Goal: Task Accomplishment & Management: Manage account settings

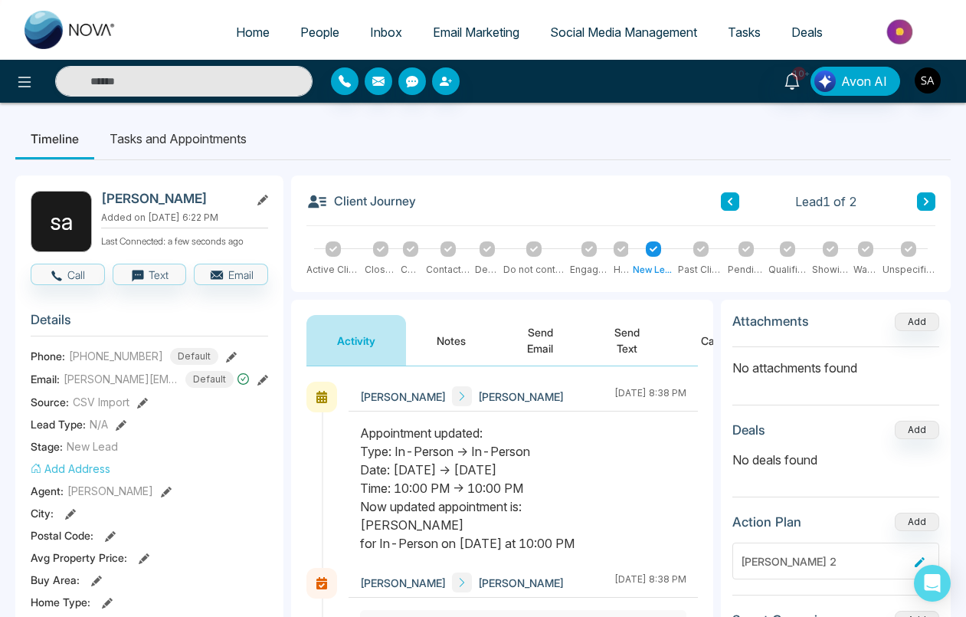
click at [317, 41] on link "People" at bounding box center [320, 32] width 70 height 29
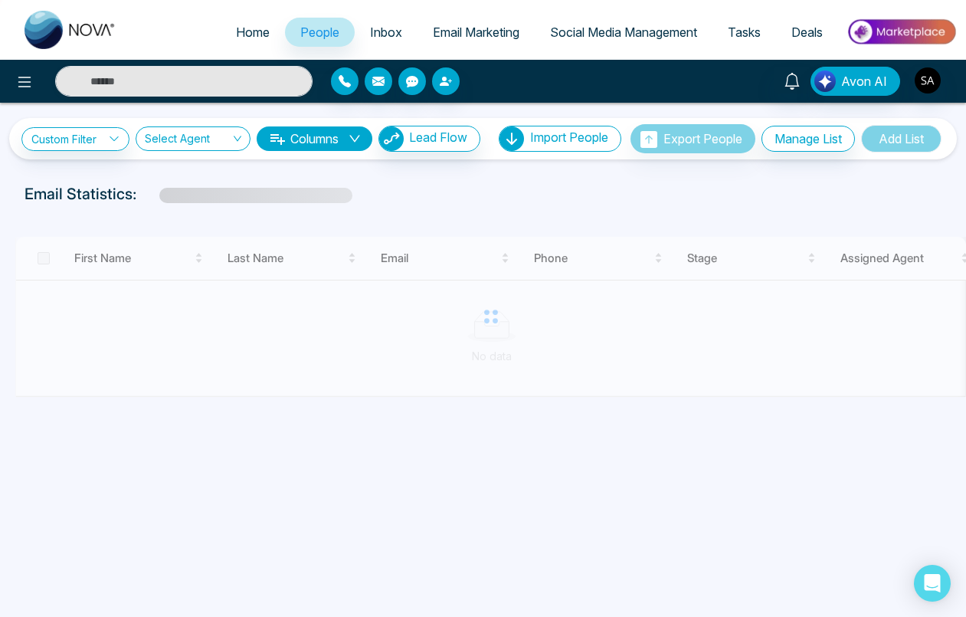
click at [458, 34] on span "Email Marketing" at bounding box center [476, 32] width 87 height 15
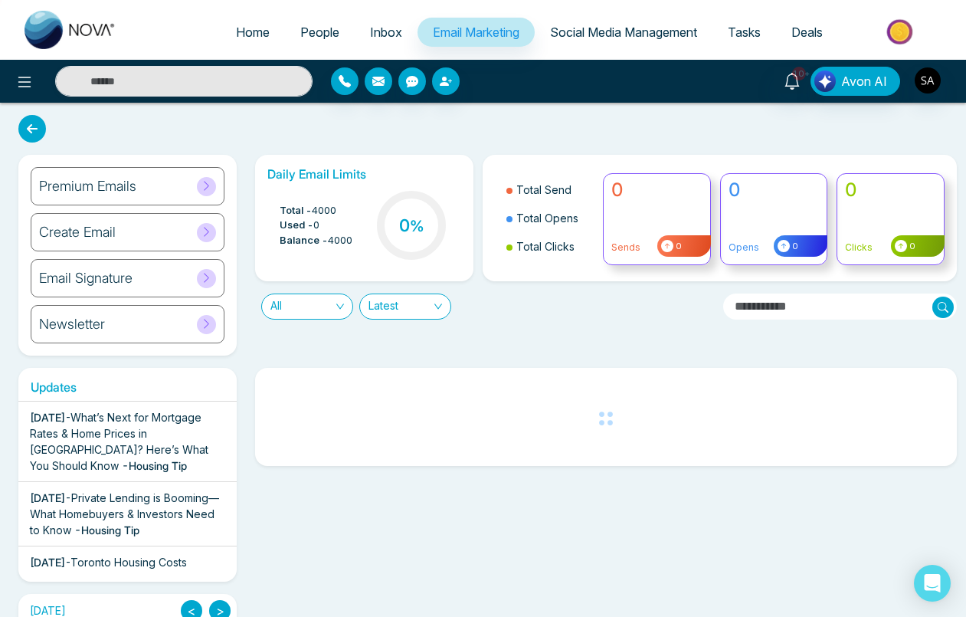
click at [300, 38] on span "People" at bounding box center [319, 32] width 39 height 15
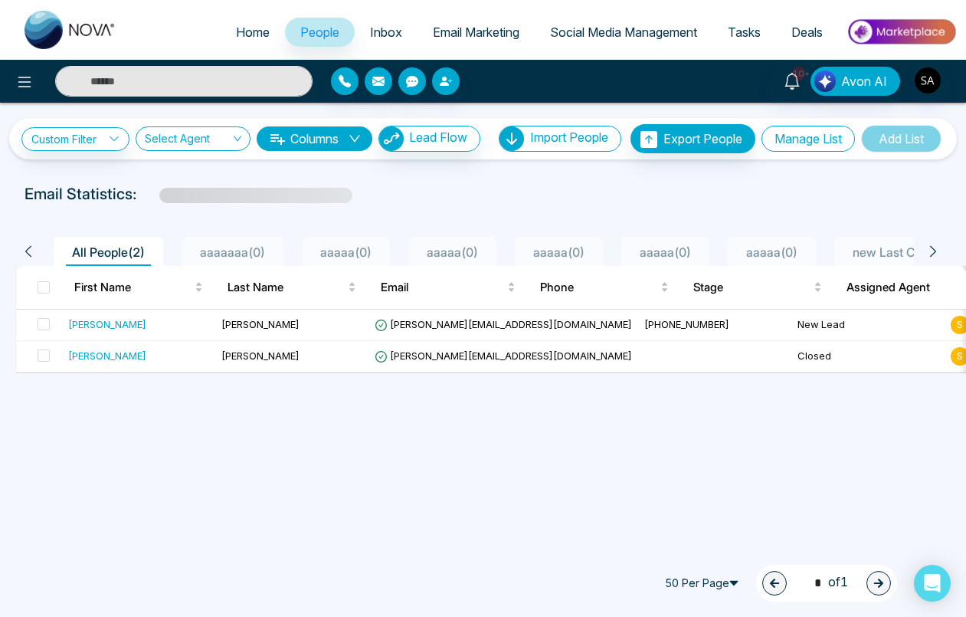
click at [788, 139] on button "Manage List" at bounding box center [809, 139] width 94 height 26
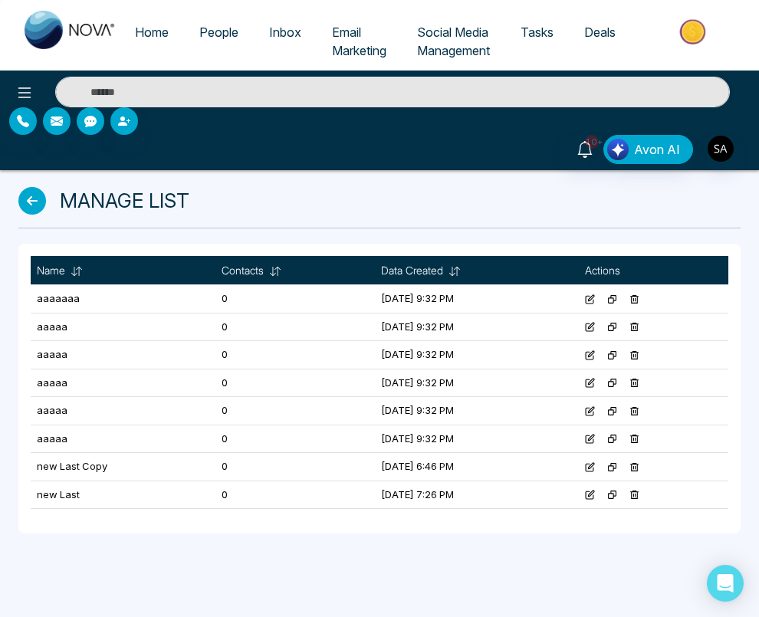
click at [639, 300] on icon at bounding box center [634, 299] width 10 height 10
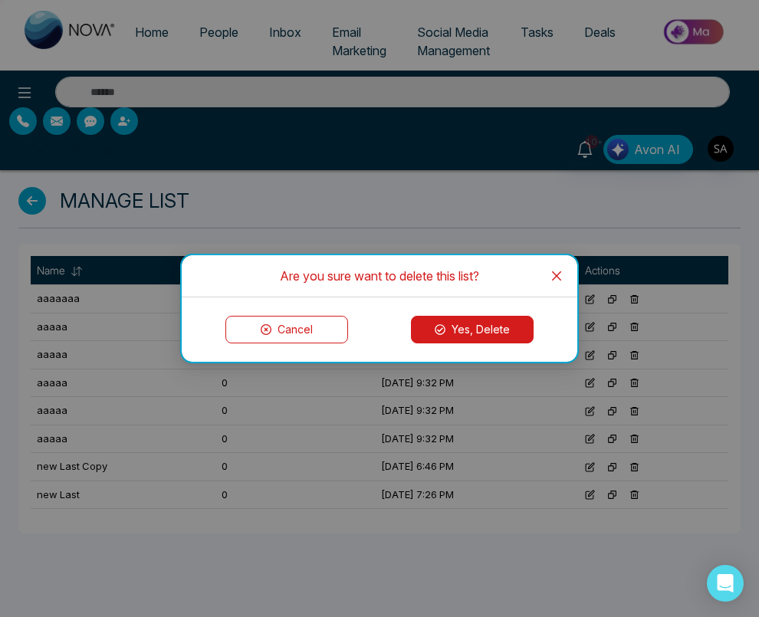
click at [506, 336] on button "Yes, Delete" at bounding box center [472, 330] width 123 height 28
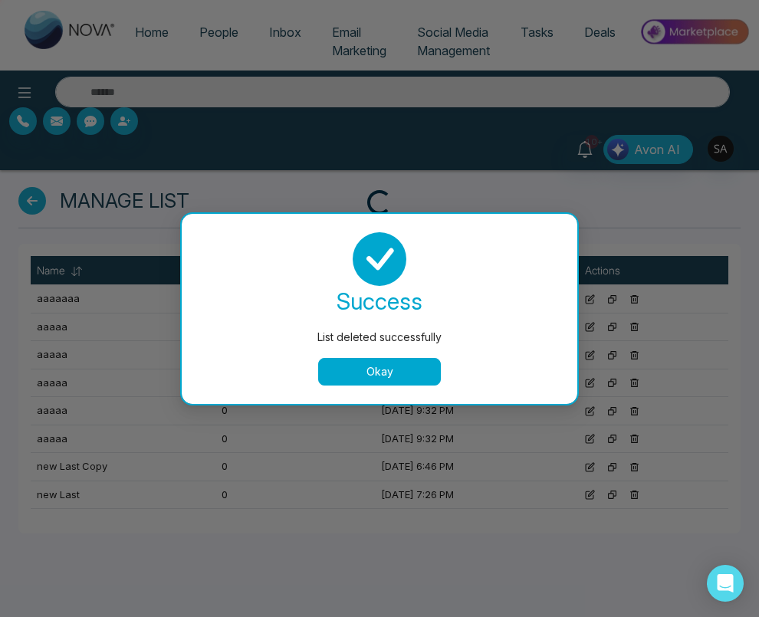
click at [656, 300] on div "List deleted successfully success List deleted successfully Okay" at bounding box center [379, 308] width 759 height 617
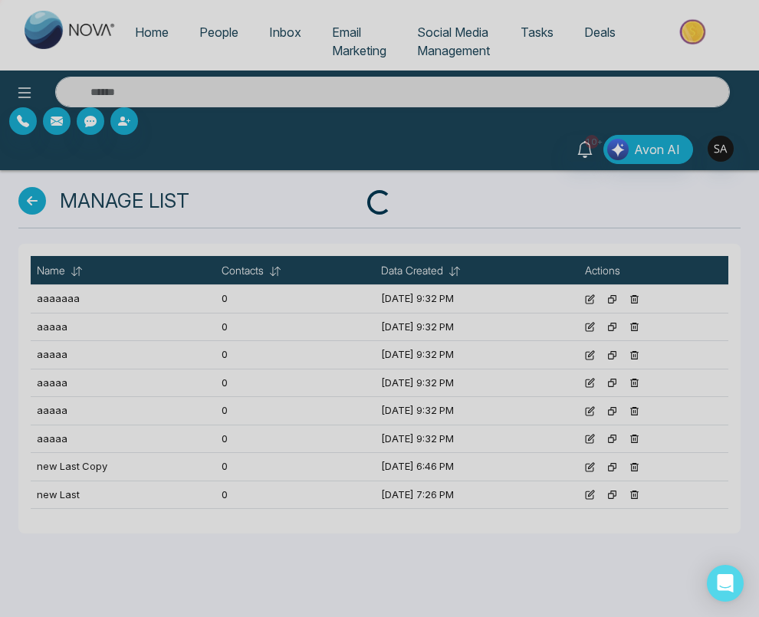
click at [656, 300] on div "Loading..." at bounding box center [379, 308] width 759 height 617
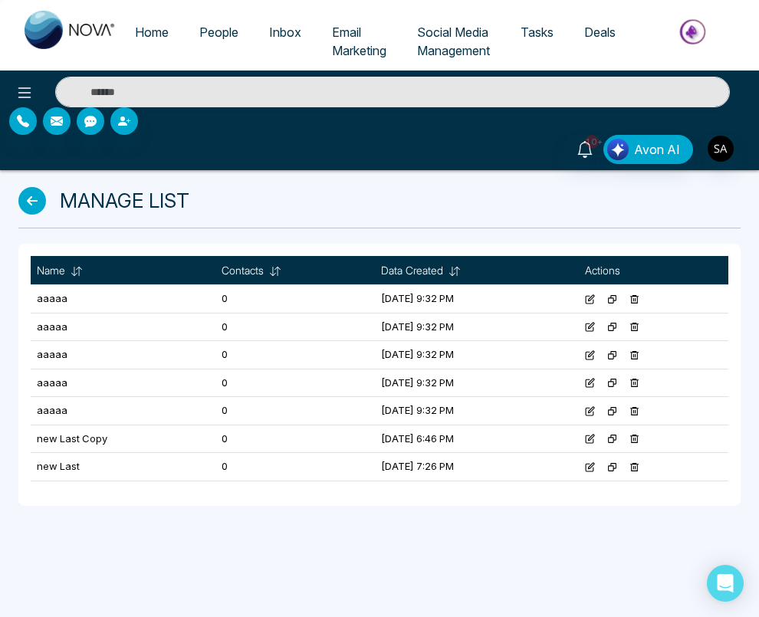
click at [639, 300] on icon at bounding box center [634, 299] width 10 height 10
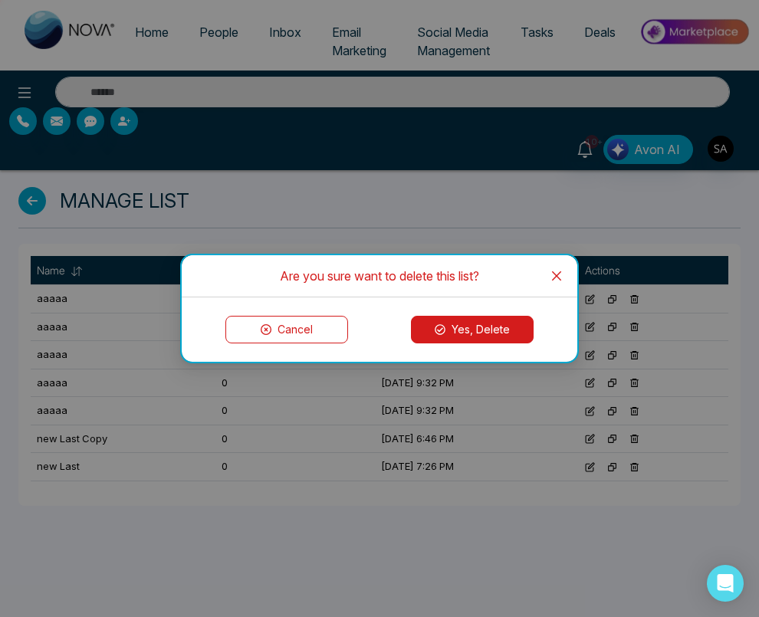
click at [475, 330] on button "Yes, Delete" at bounding box center [472, 330] width 123 height 28
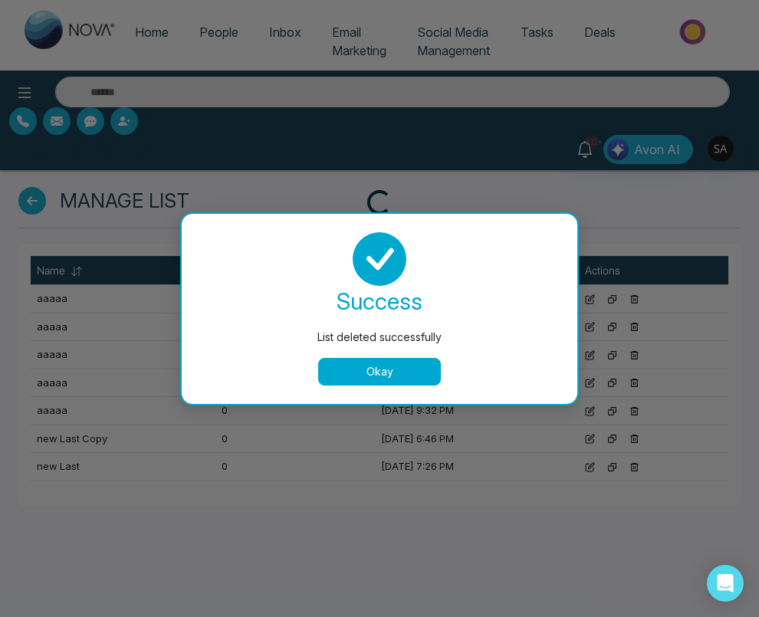
click at [370, 374] on button "Okay" at bounding box center [379, 372] width 123 height 28
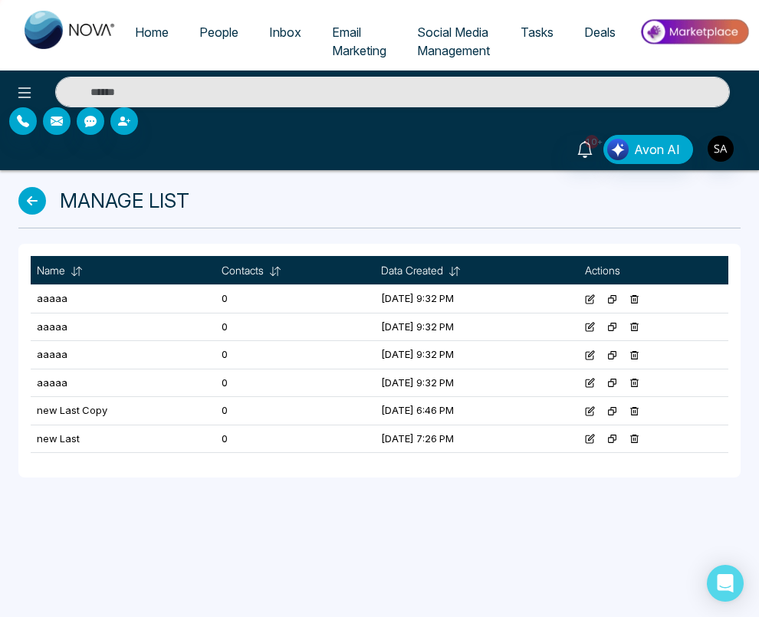
click at [639, 297] on icon at bounding box center [635, 299] width 8 height 8
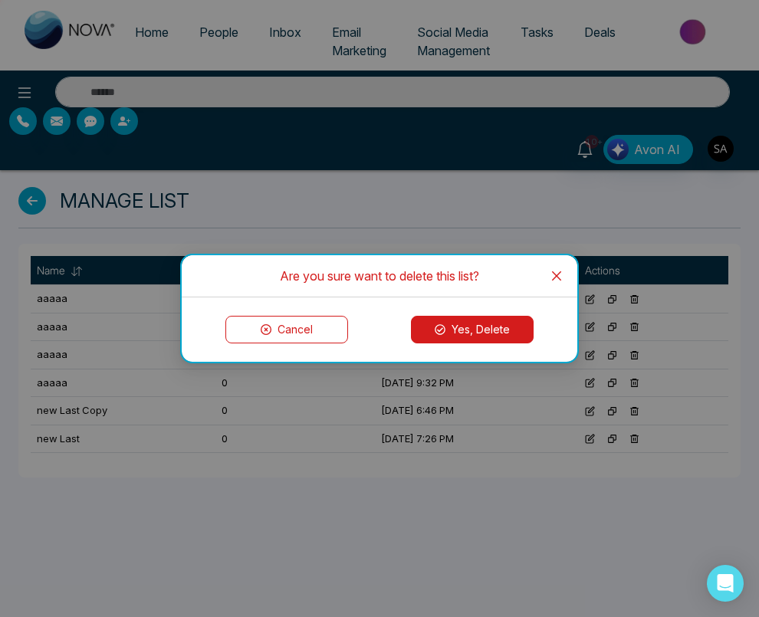
click at [491, 339] on button "Yes, Delete" at bounding box center [472, 330] width 123 height 28
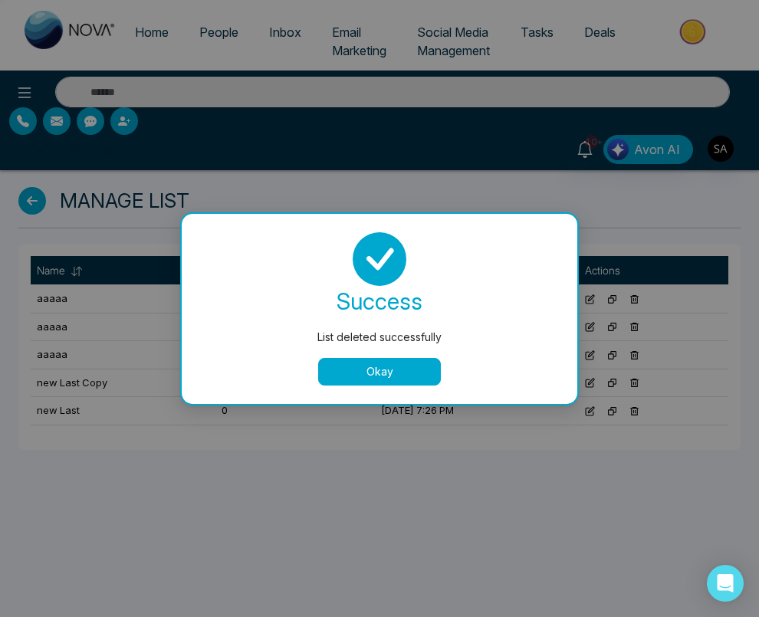
click at [402, 372] on button "Okay" at bounding box center [379, 372] width 123 height 28
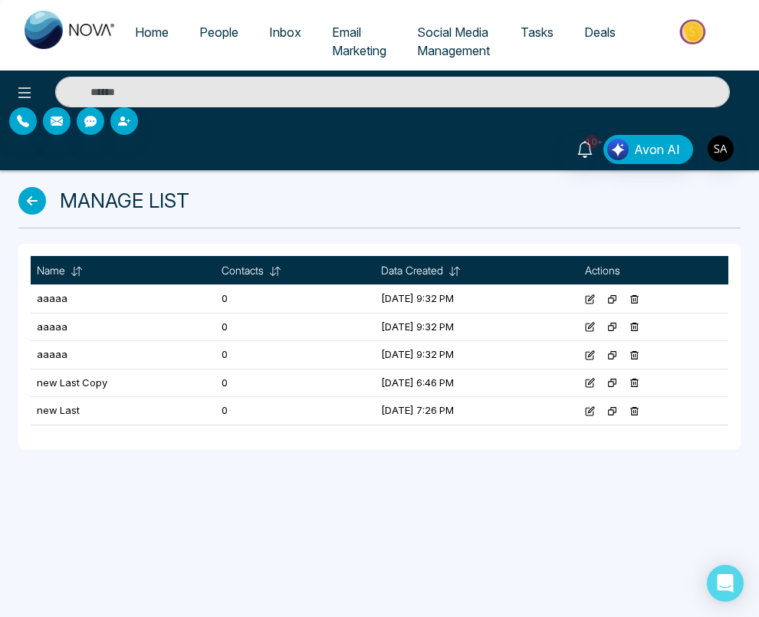
click at [639, 300] on icon at bounding box center [634, 299] width 10 height 10
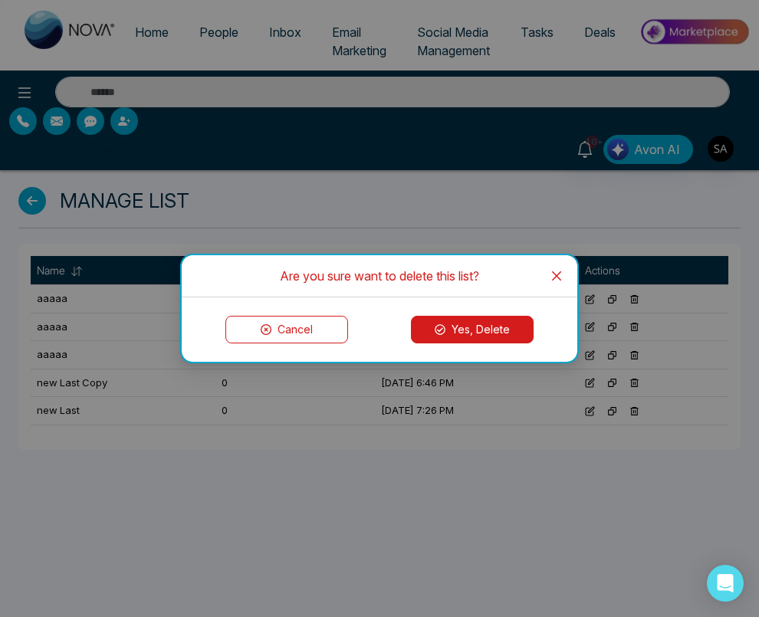
click at [464, 319] on button "Yes, Delete" at bounding box center [472, 330] width 123 height 28
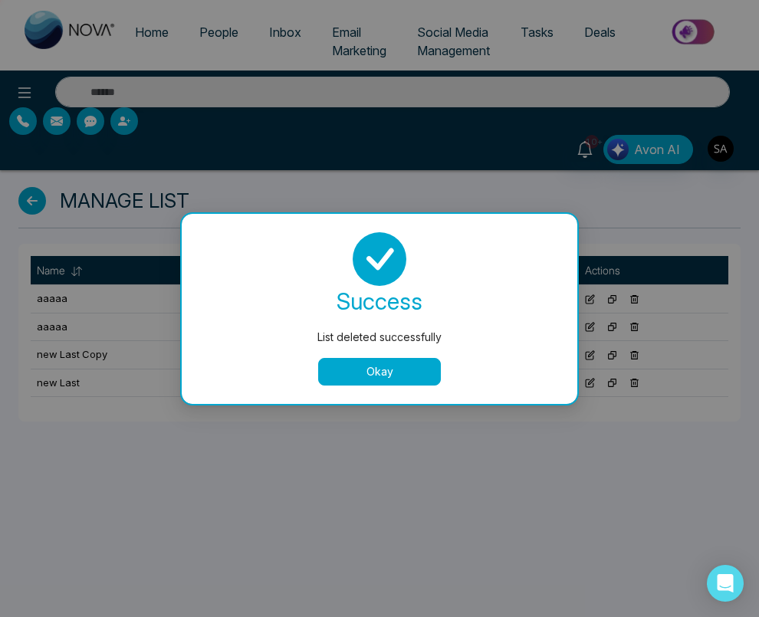
click at [414, 366] on button "Okay" at bounding box center [379, 372] width 123 height 28
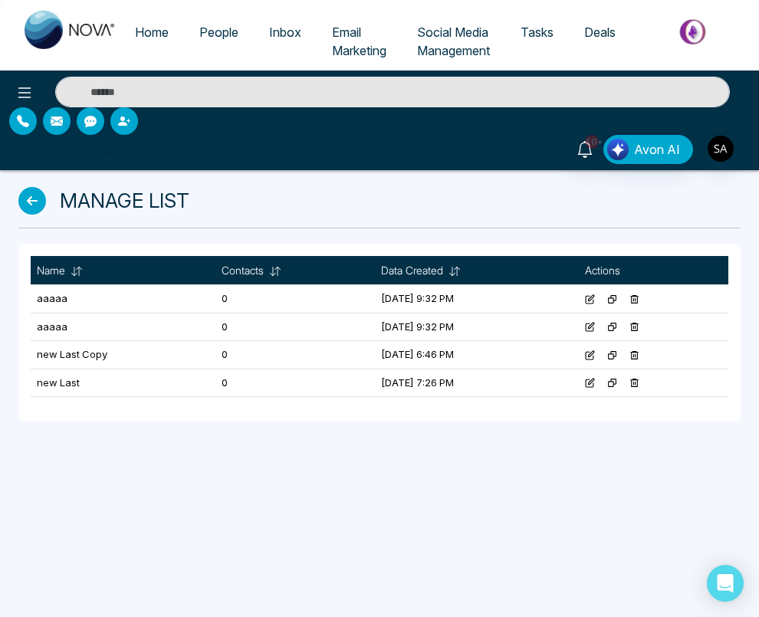
click at [639, 300] on icon at bounding box center [634, 299] width 10 height 10
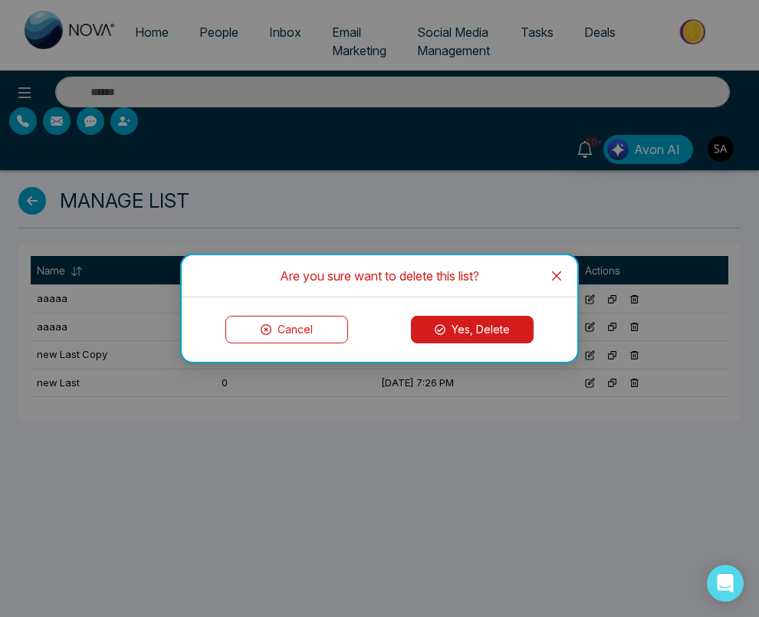
click at [499, 336] on button "Yes, Delete" at bounding box center [472, 330] width 123 height 28
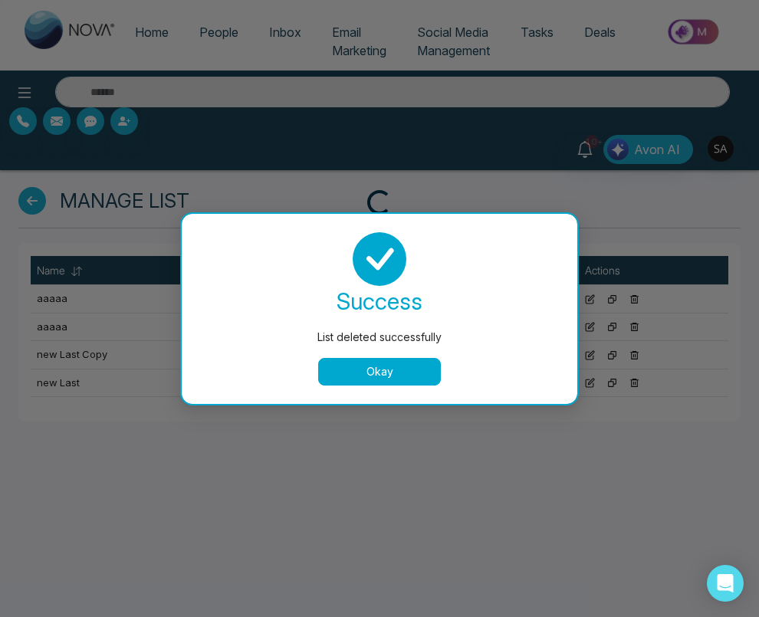
click at [405, 373] on button "Okay" at bounding box center [379, 372] width 123 height 28
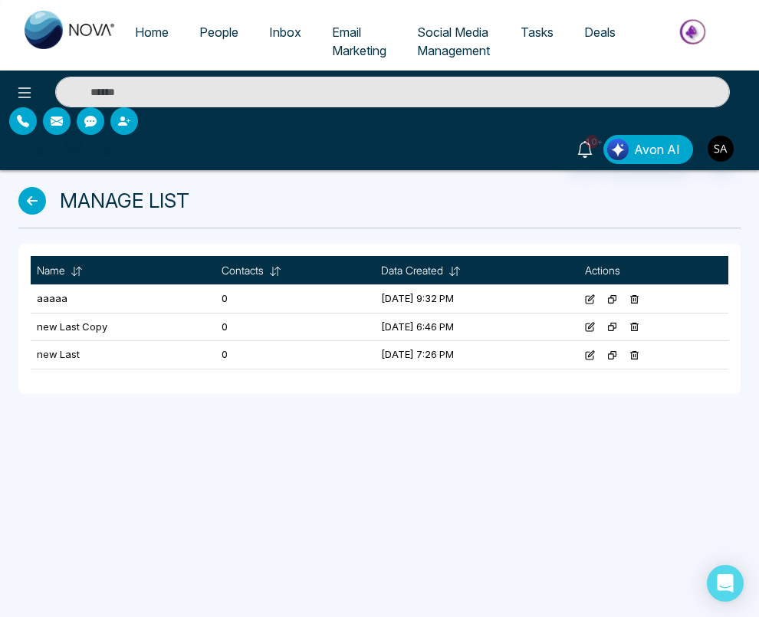
click at [639, 297] on icon at bounding box center [635, 299] width 8 height 8
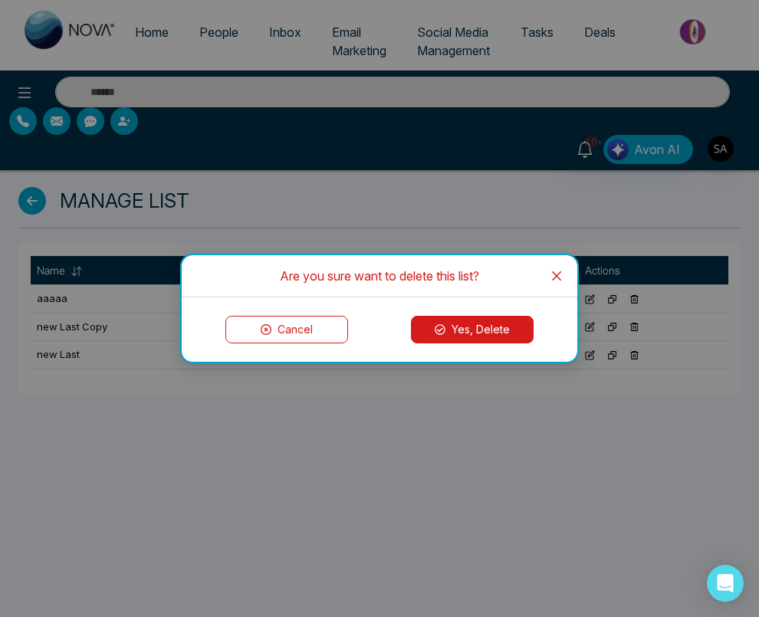
click at [435, 327] on icon at bounding box center [440, 329] width 11 height 11
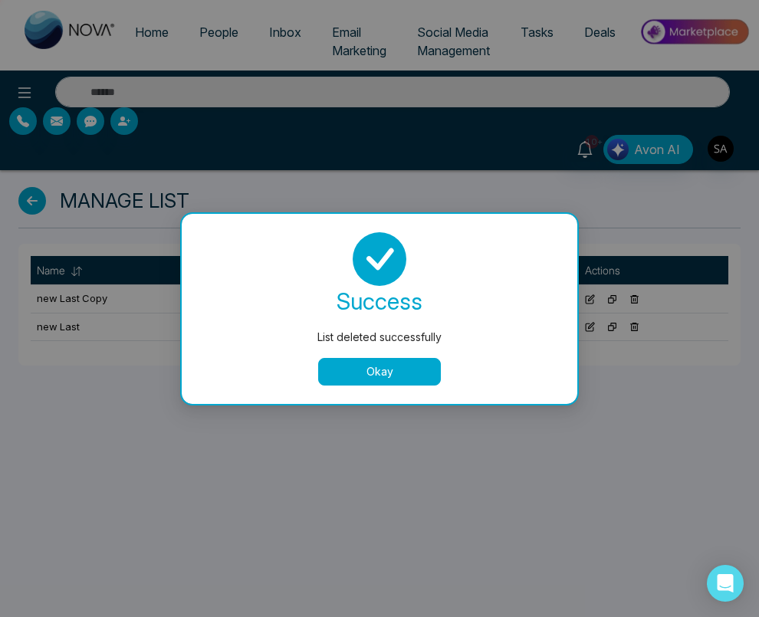
click at [402, 370] on button "Okay" at bounding box center [379, 372] width 123 height 28
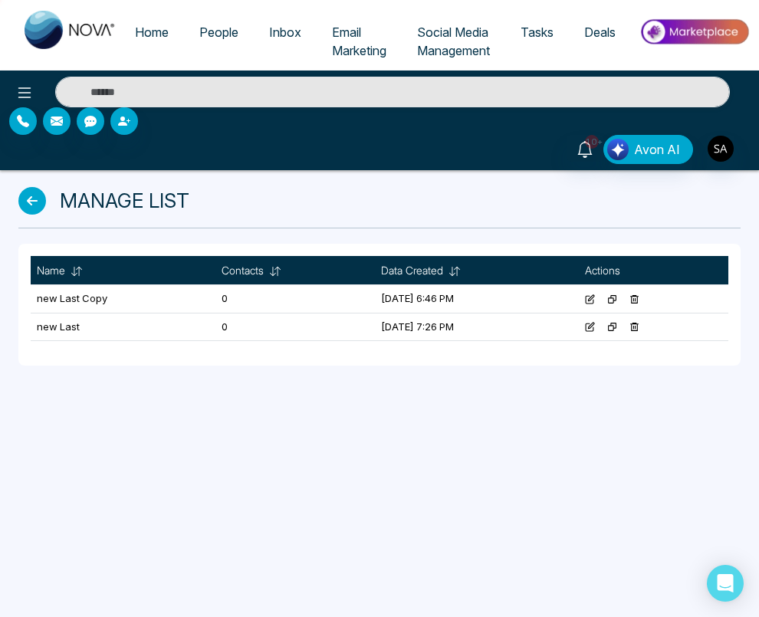
click at [639, 296] on icon at bounding box center [634, 299] width 10 height 10
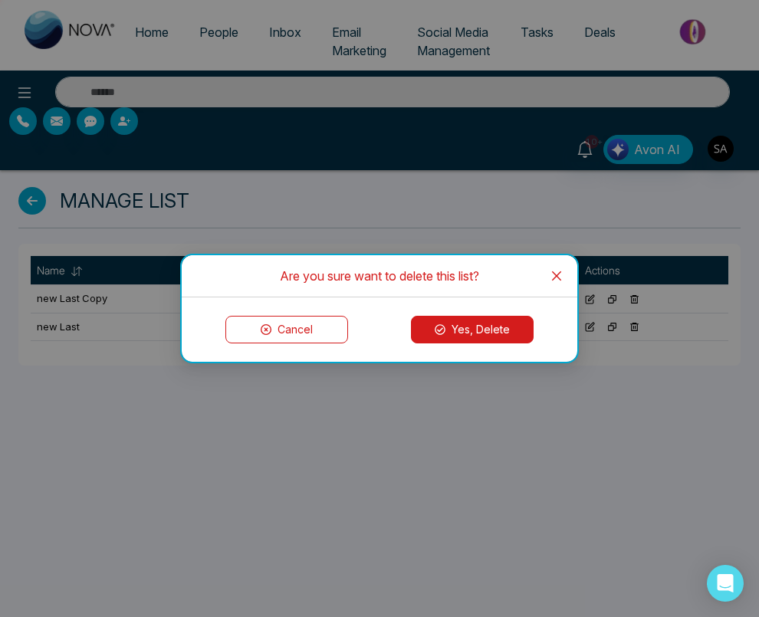
click at [471, 333] on button "Yes, Delete" at bounding box center [472, 330] width 123 height 28
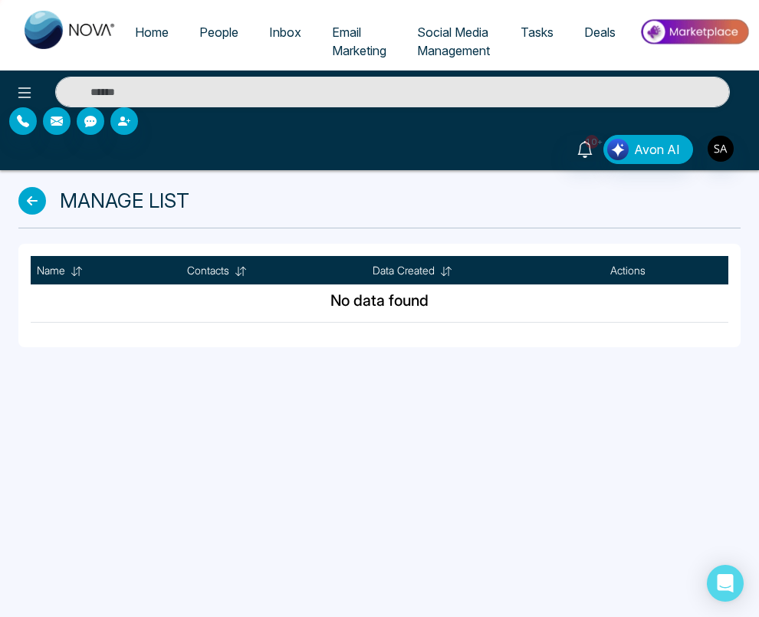
click at [562, 436] on div "Home People Inbox Email Marketing Social Media Management Tasks Deals 10+ Avon …" at bounding box center [379, 308] width 759 height 617
click at [590, 502] on div "Home People Inbox Email Marketing Social Media Management Tasks Deals 10+ Avon …" at bounding box center [379, 308] width 759 height 617
